Goal: Task Accomplishment & Management: Manage account settings

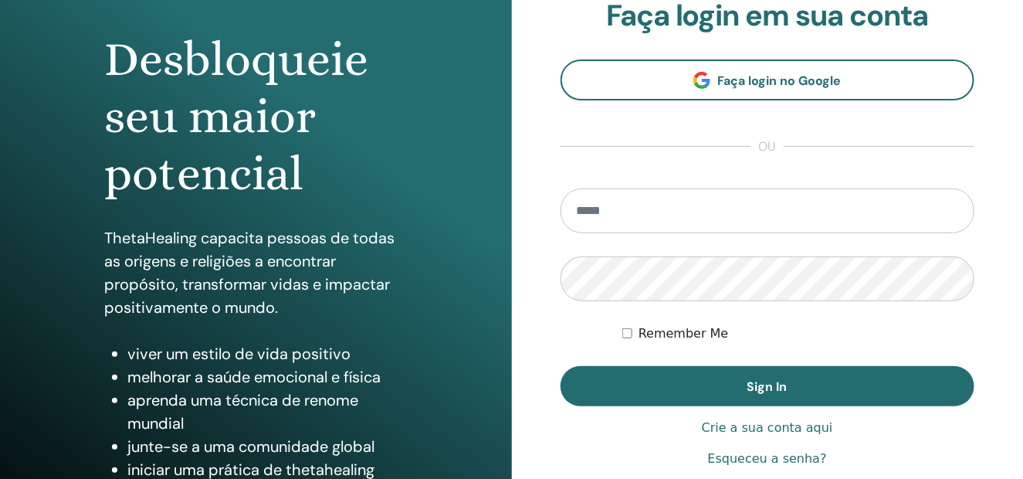
scroll to position [154, 0]
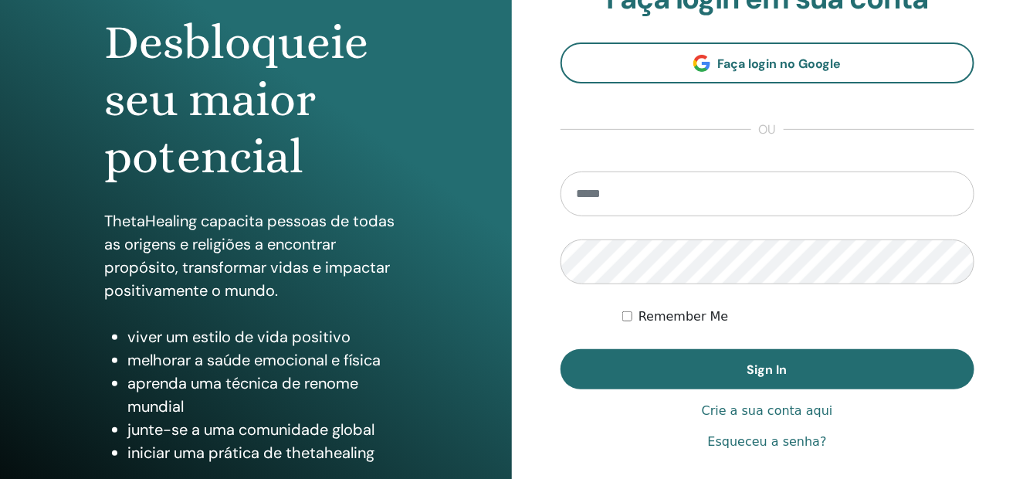
click at [645, 187] on input "email" at bounding box center [768, 193] width 415 height 45
type input "**********"
click at [561, 349] on button "Sign In" at bounding box center [768, 369] width 415 height 40
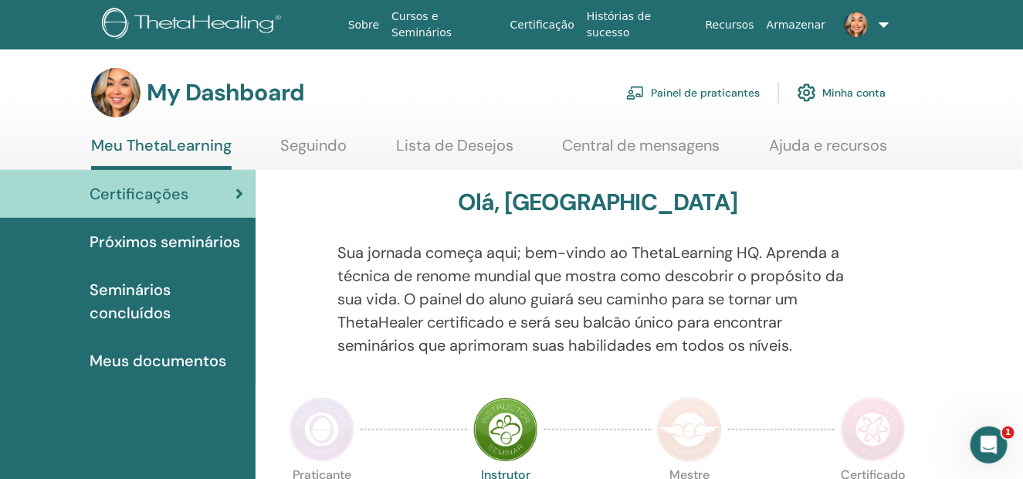
click at [155, 205] on link "Certificações" at bounding box center [128, 194] width 256 height 48
click at [145, 239] on span "Próximos seminários" at bounding box center [165, 241] width 151 height 23
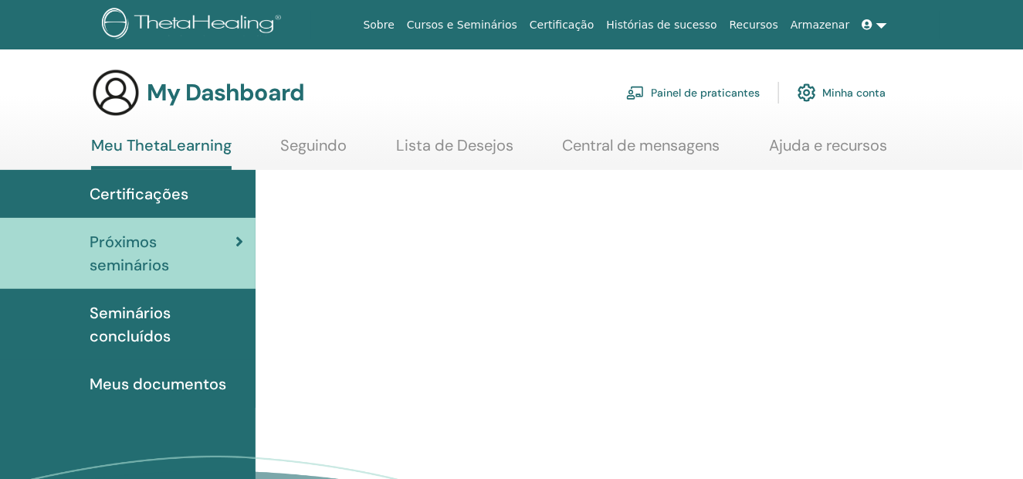
click at [167, 310] on span "Seminários concluídos" at bounding box center [167, 324] width 154 height 46
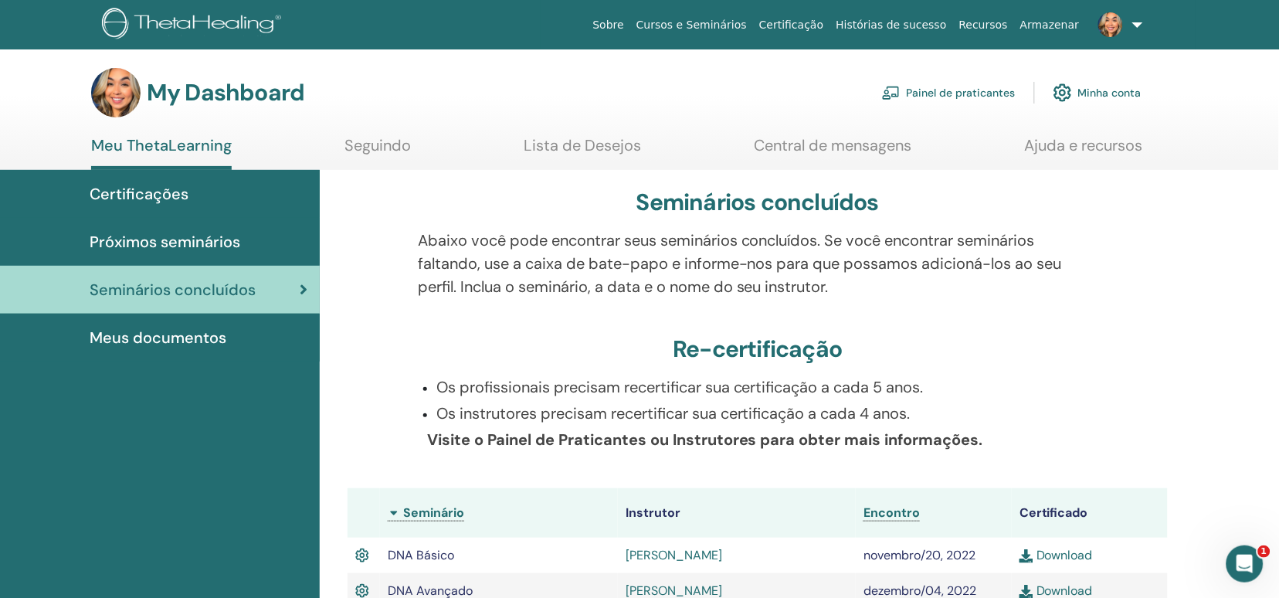
click at [1022, 29] on link at bounding box center [1117, 24] width 63 height 49
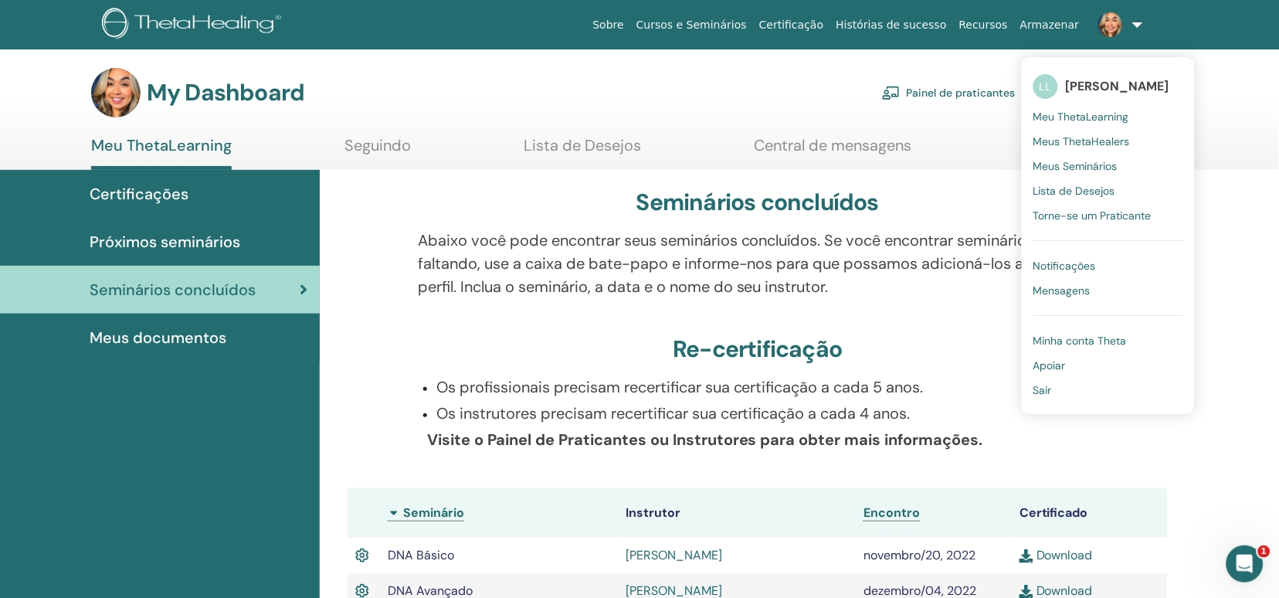
click at [377, 308] on div at bounding box center [371, 273] width 70 height 88
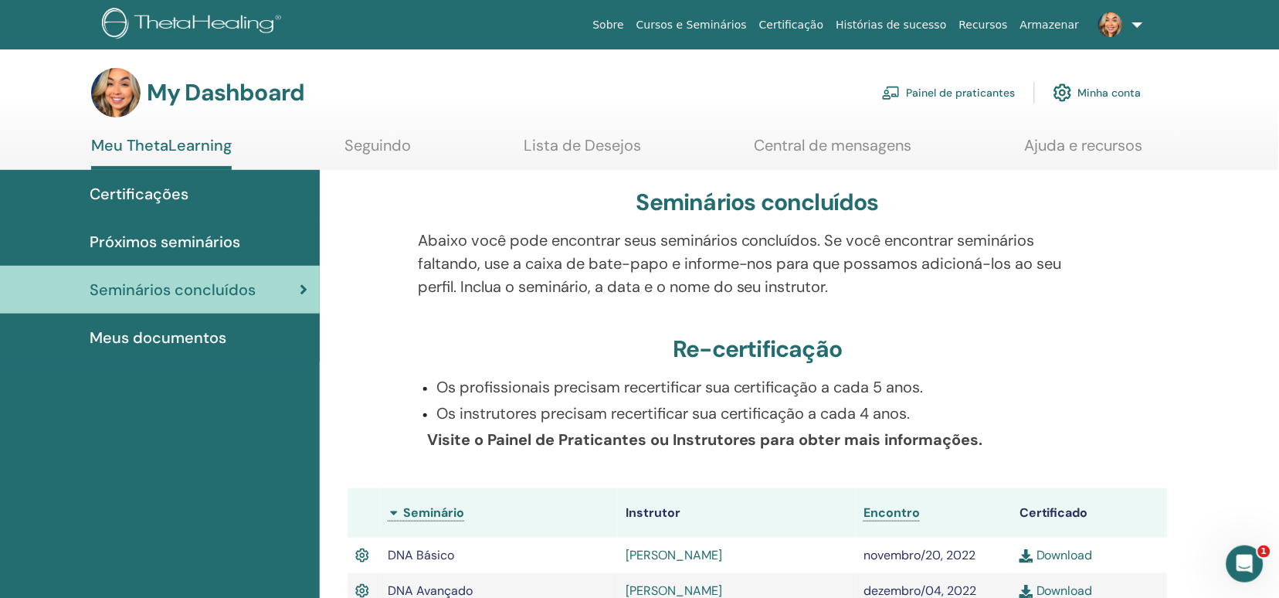
click at [1022, 93] on link "Minha conta" at bounding box center [1097, 93] width 88 height 34
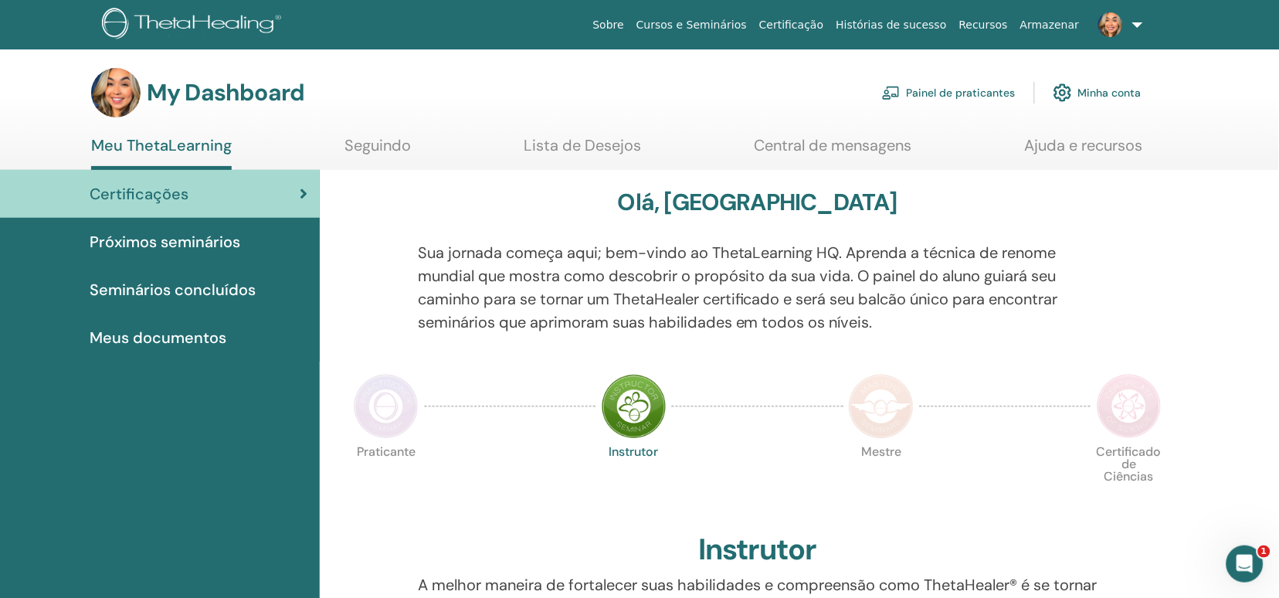
click at [1093, 83] on link "Minha conta" at bounding box center [1097, 93] width 88 height 34
click at [1062, 90] on img at bounding box center [1062, 93] width 19 height 26
